Goal: Task Accomplishment & Management: Use online tool/utility

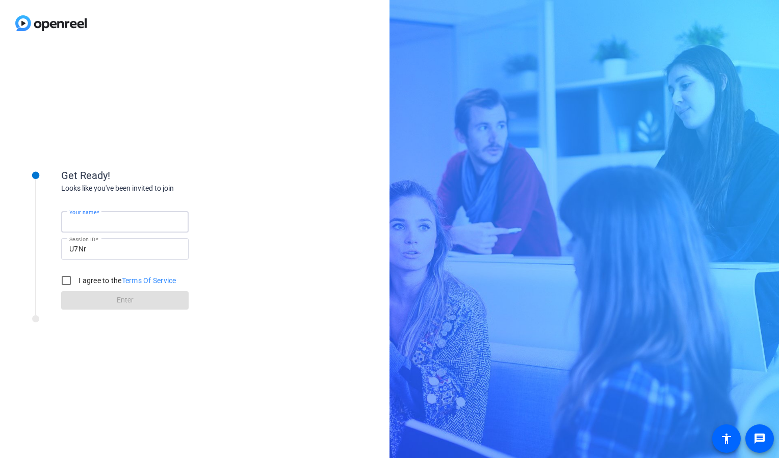
click at [131, 223] on input "Your name" at bounding box center [124, 222] width 111 height 12
type input "[PERSON_NAME]"
click at [220, 190] on div "Looks like you've been invited to join" at bounding box center [163, 188] width 204 height 11
click at [65, 279] on input "I agree to the Terms Of Service" at bounding box center [66, 280] width 20 height 20
checkbox input "true"
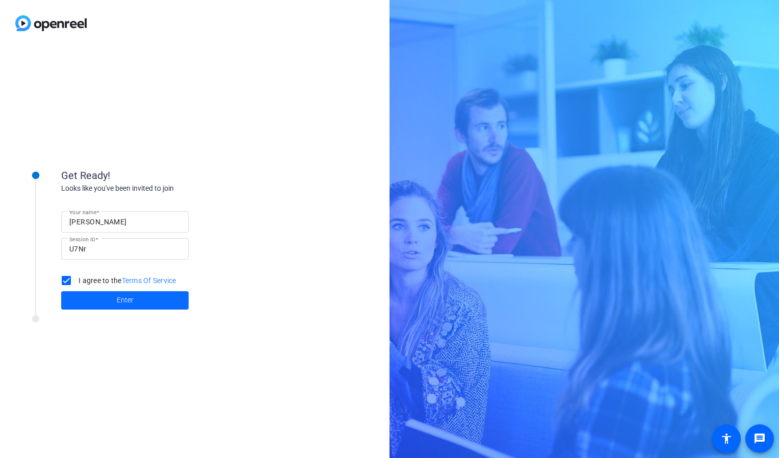
click at [113, 297] on span at bounding box center [124, 300] width 127 height 24
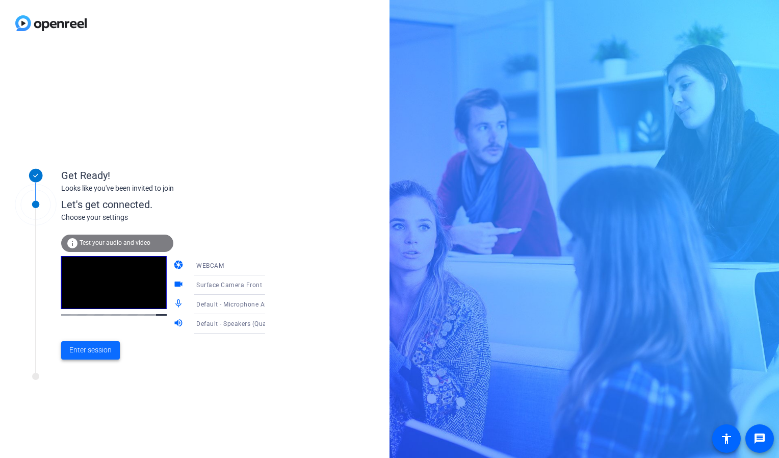
click at [93, 353] on span "Enter session" at bounding box center [90, 350] width 42 height 11
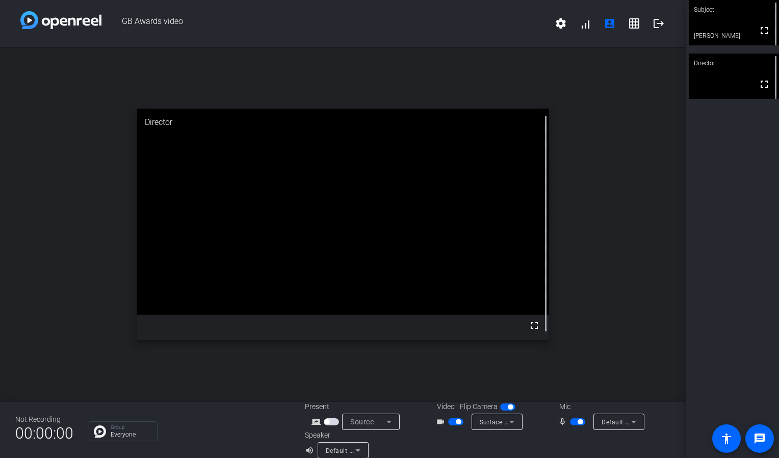
click at [610, 217] on div "open_in_new Director fullscreen" at bounding box center [343, 224] width 686 height 355
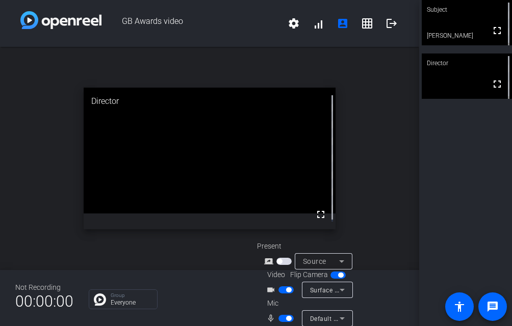
click at [381, 116] on div "open_in_new Director fullscreen" at bounding box center [209, 158] width 419 height 223
click at [380, 165] on div "open_in_new Director fullscreen" at bounding box center [209, 158] width 419 height 223
drag, startPoint x: 0, startPoint y: 110, endPoint x: 145, endPoint y: 101, distance: 145.6
click at [145, 101] on div "open_in_new Director fullscreen" at bounding box center [209, 158] width 419 height 223
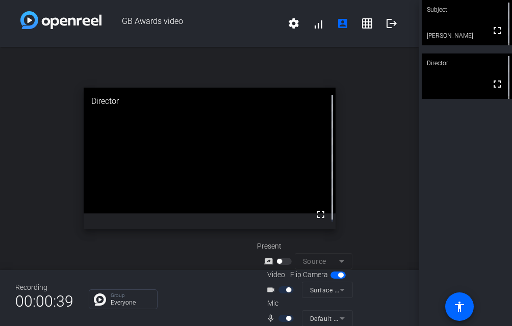
click at [452, 21] on video at bounding box center [467, 22] width 90 height 45
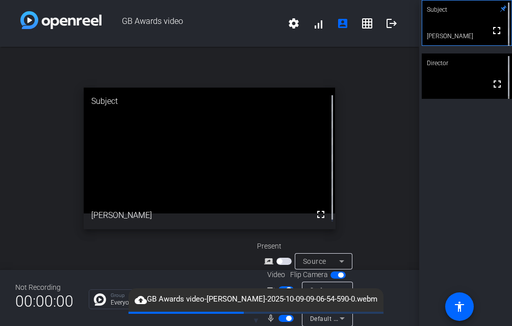
click at [459, 160] on div "Subject fullscreen [PERSON_NAME] Director fullscreen" at bounding box center [465, 163] width 93 height 326
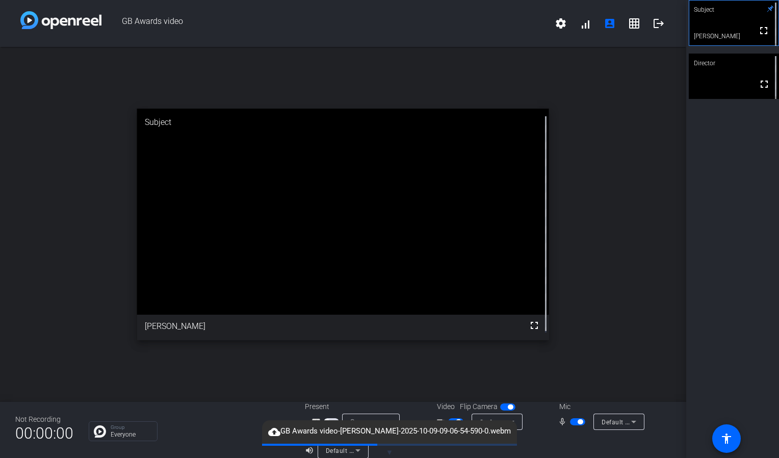
click at [628, 151] on div "open_in_new Subject fullscreen [PERSON_NAME]" at bounding box center [343, 224] width 686 height 355
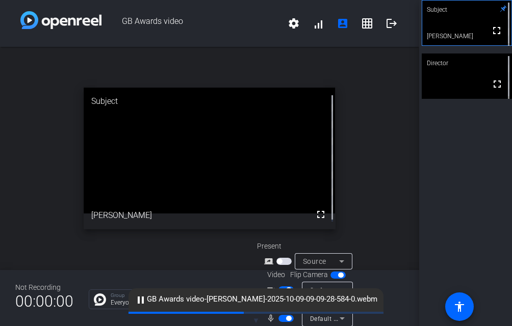
click at [454, 137] on div "Subject fullscreen [PERSON_NAME] Director fullscreen" at bounding box center [465, 163] width 93 height 326
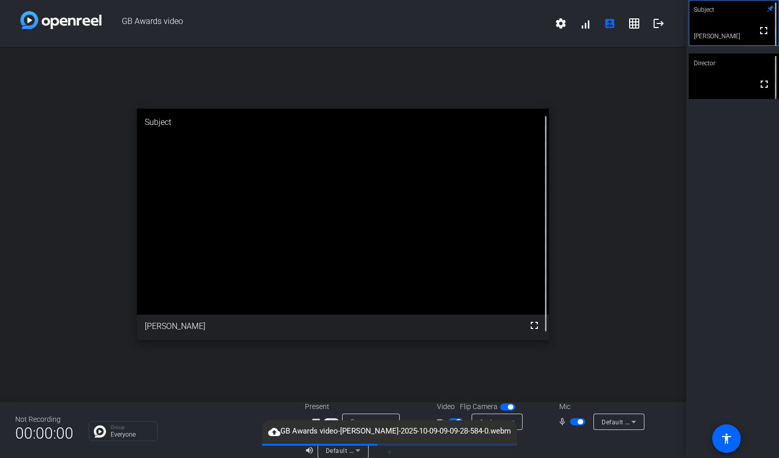
click at [626, 152] on div "open_in_new Subject fullscreen [PERSON_NAME]" at bounding box center [343, 224] width 686 height 355
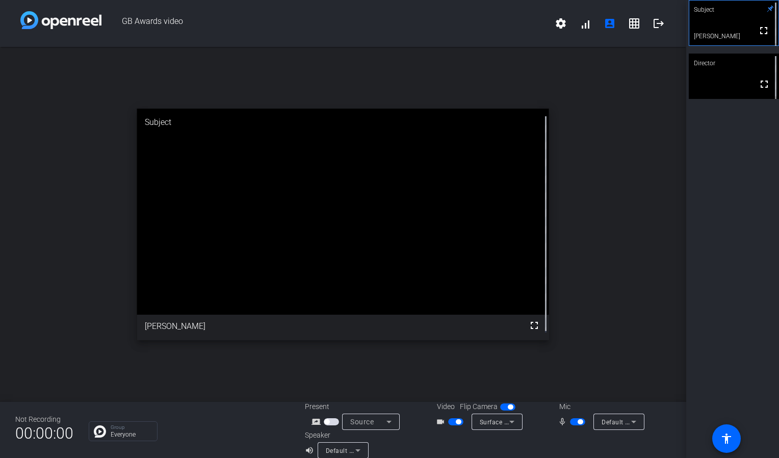
click at [589, 167] on div "open_in_new Subject fullscreen [PERSON_NAME]" at bounding box center [343, 224] width 686 height 355
click at [626, 204] on div "open_in_new Subject fullscreen [PERSON_NAME]" at bounding box center [343, 224] width 686 height 355
